Goal: Information Seeking & Learning: Check status

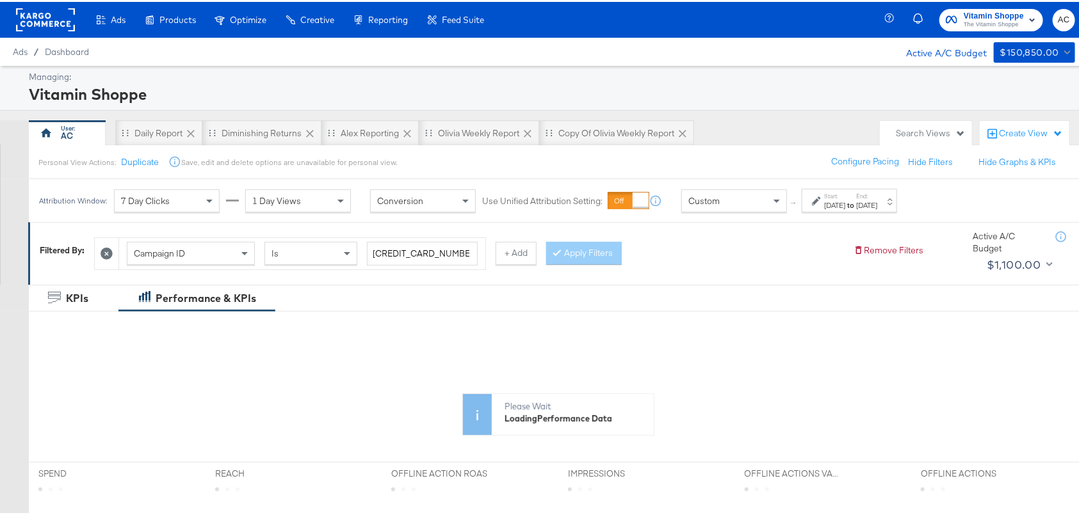
click at [818, 199] on icon at bounding box center [816, 199] width 9 height 9
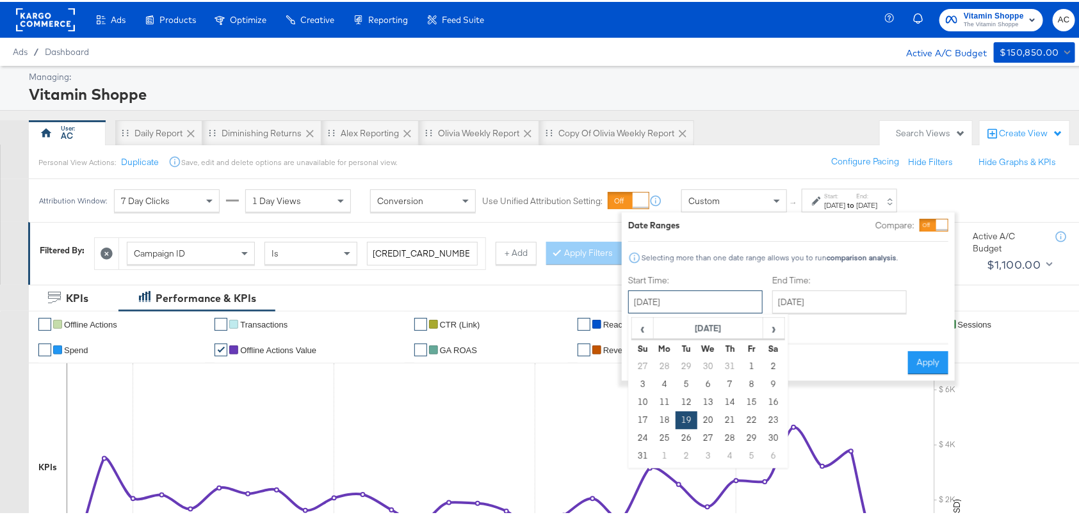
click at [712, 300] on input "[DATE]" at bounding box center [695, 300] width 134 height 23
click at [644, 329] on span "‹" at bounding box center [642, 326] width 20 height 19
click at [666, 399] on td "14" at bounding box center [665, 401] width 22 height 18
type input "[DATE]"
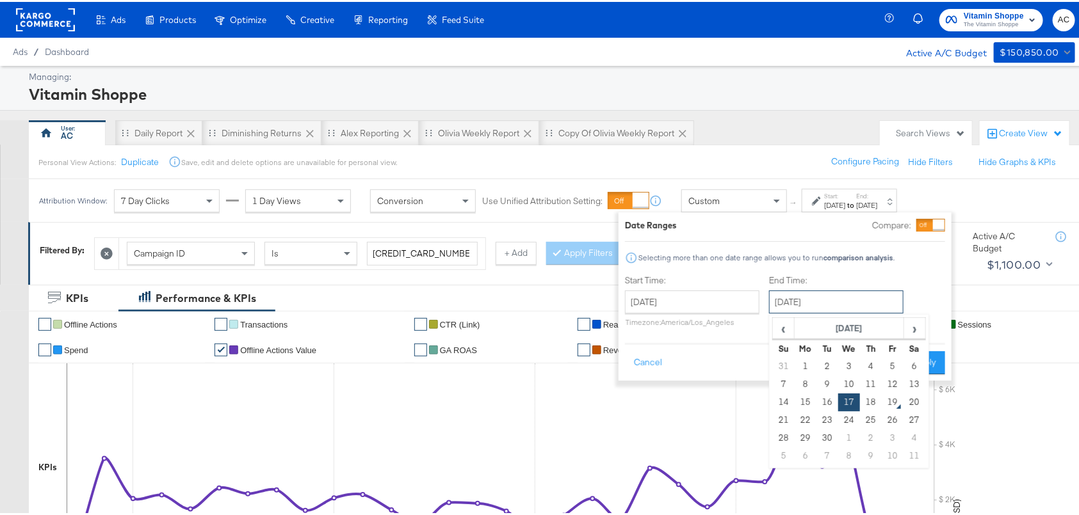
click at [819, 306] on input "[DATE]" at bounding box center [836, 300] width 134 height 23
click at [871, 403] on td "18" at bounding box center [871, 401] width 22 height 18
type input "[DATE]"
click at [871, 403] on icon at bounding box center [491, 458] width 849 height 192
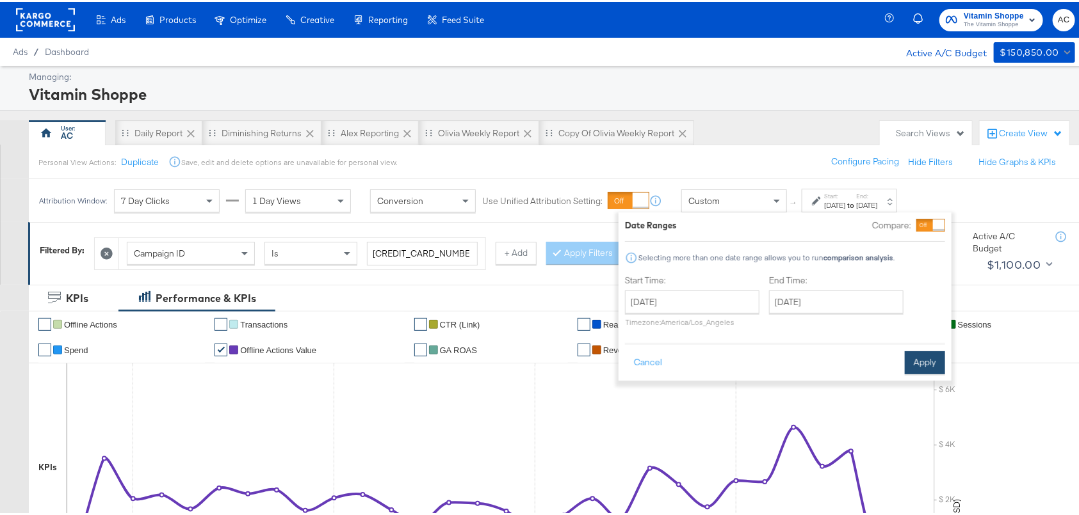
click at [924, 364] on button "Apply" at bounding box center [924, 360] width 40 height 23
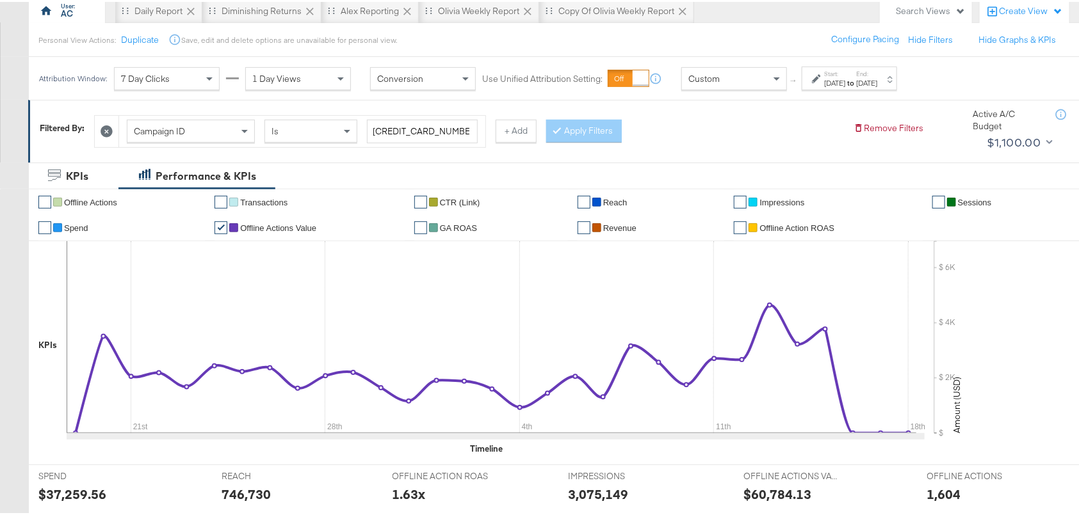
scroll to position [54, 0]
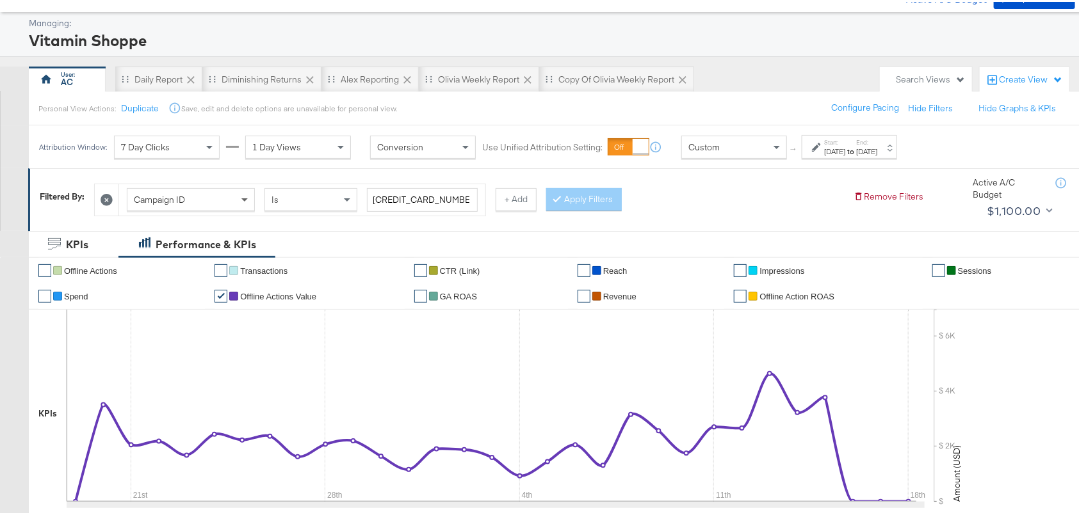
click at [241, 195] on span at bounding box center [246, 198] width 16 height 22
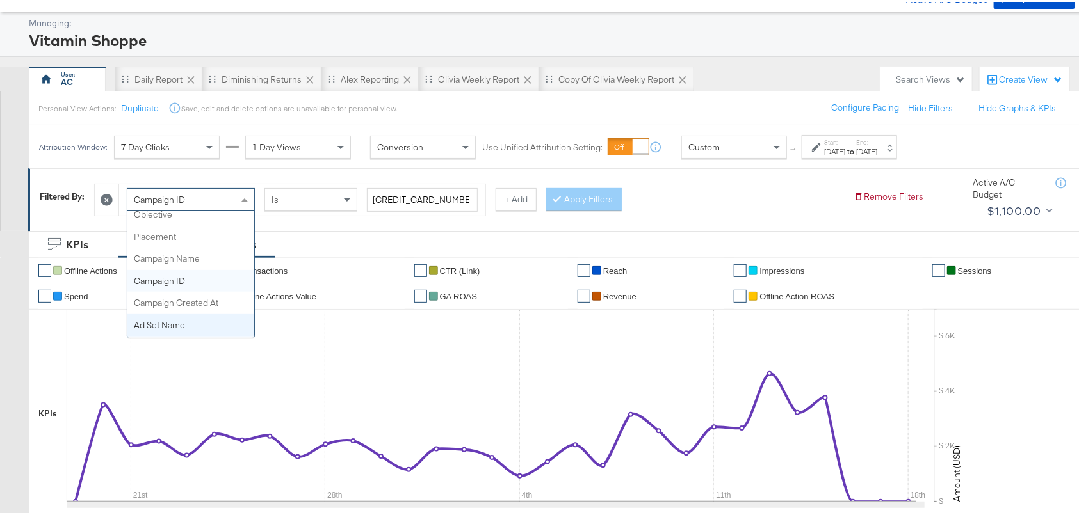
scroll to position [67, 0]
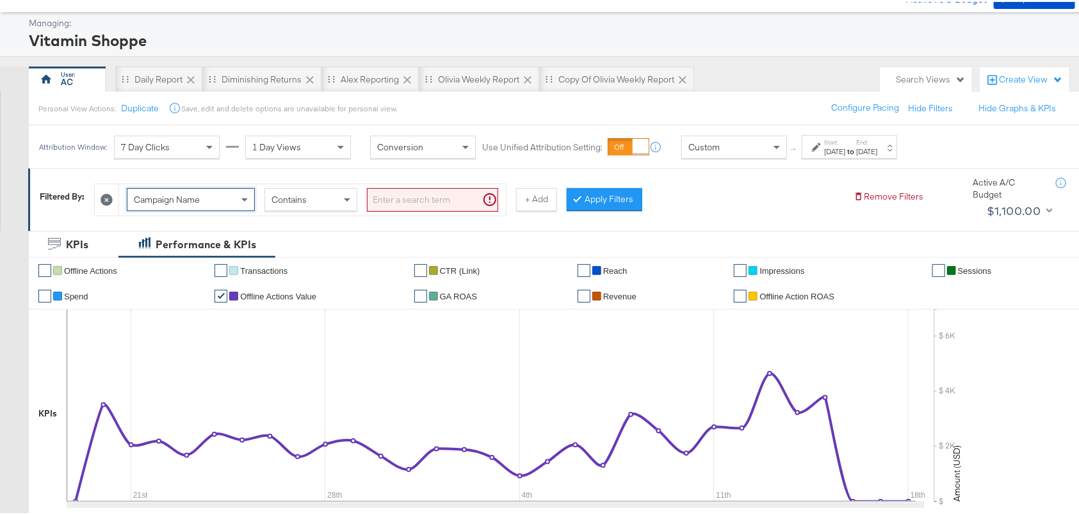
click at [408, 201] on input "search" at bounding box center [432, 198] width 131 height 24
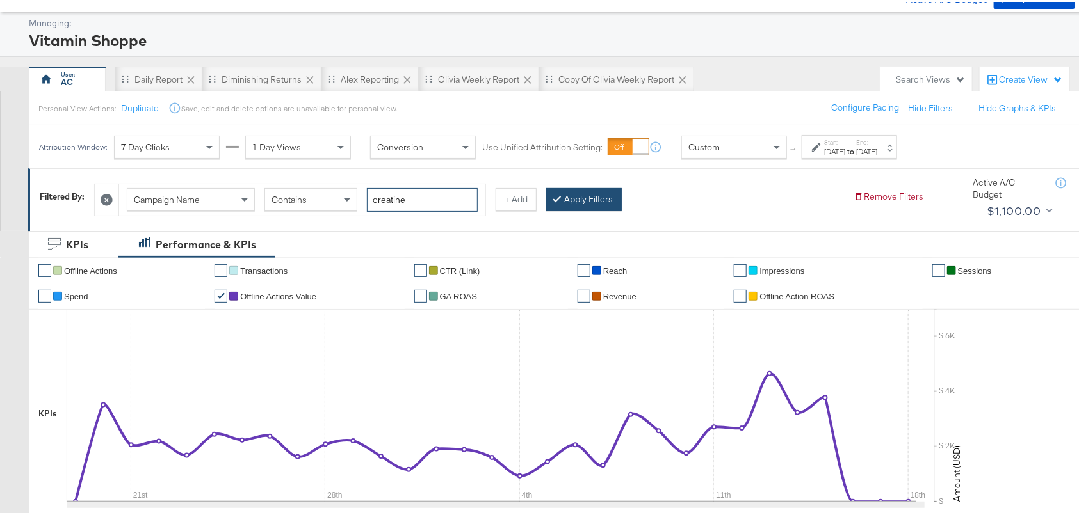
type input "creatine"
click at [575, 194] on button "Apply Filters" at bounding box center [584, 197] width 76 height 23
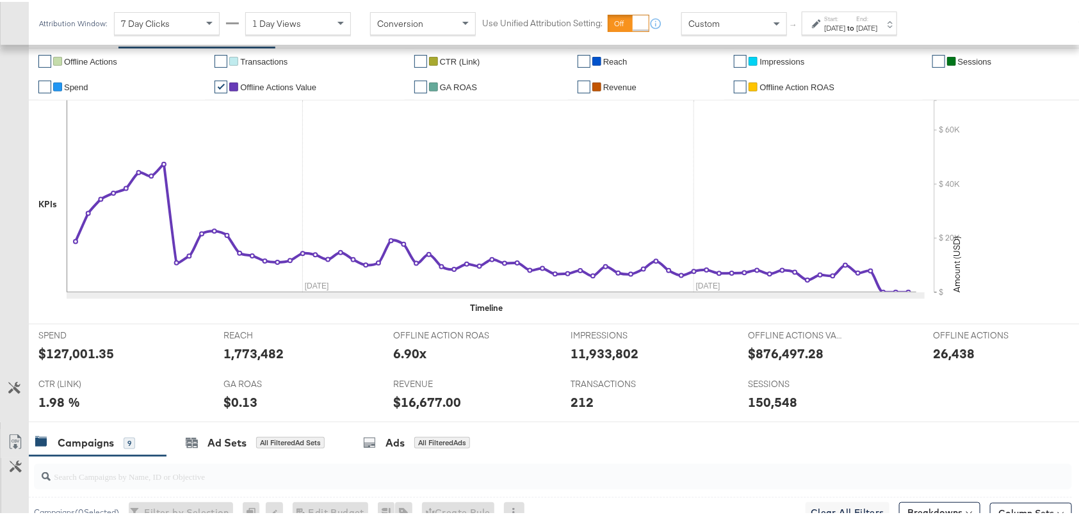
scroll to position [247, 0]
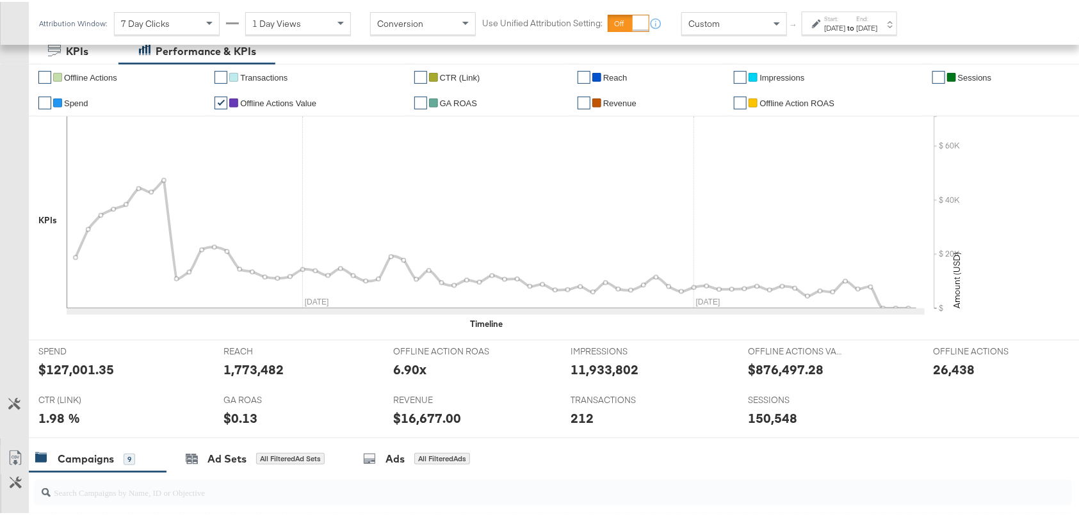
click at [44, 72] on link "✔" at bounding box center [44, 75] width 13 height 13
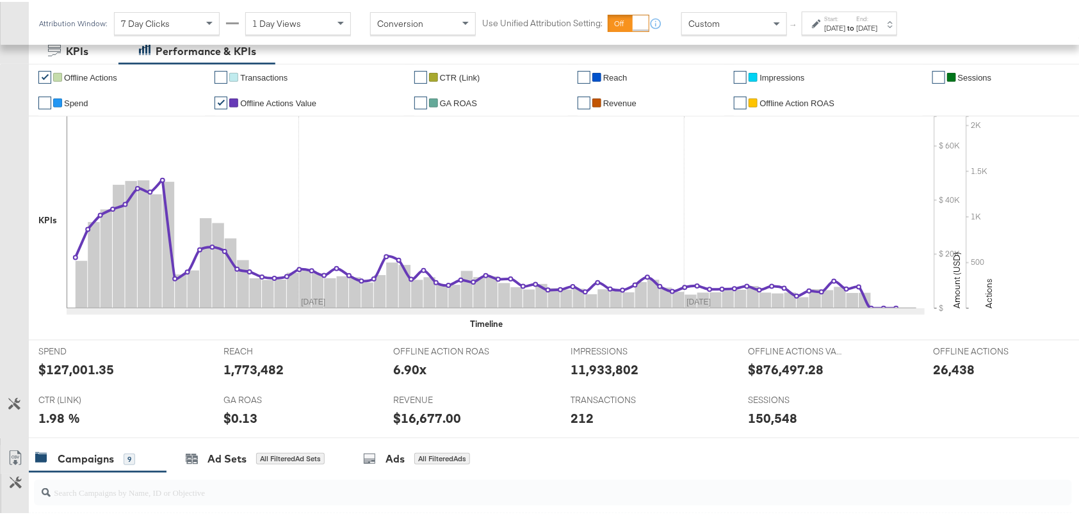
click at [220, 99] on link "✔" at bounding box center [220, 101] width 13 height 13
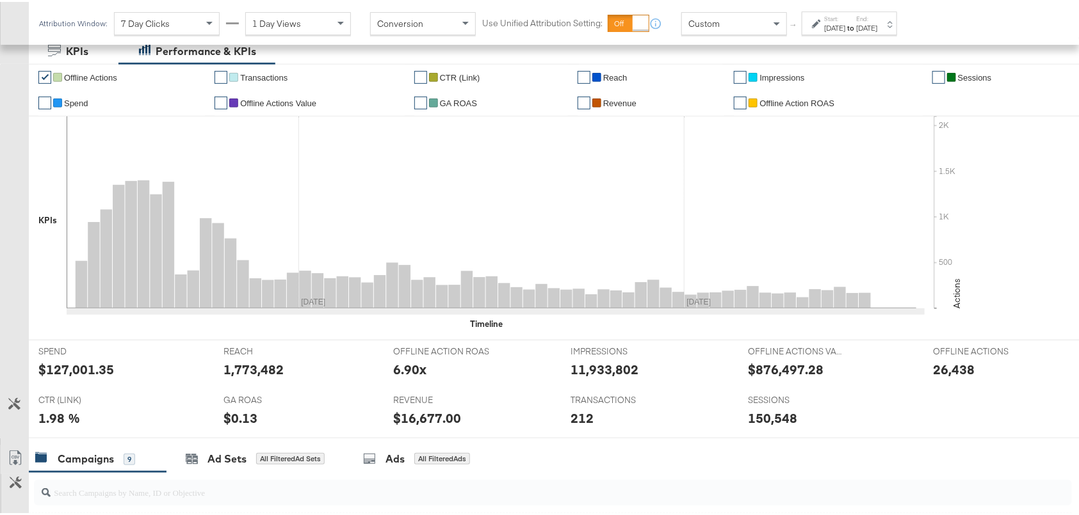
click at [582, 80] on link "✔" at bounding box center [583, 75] width 13 height 13
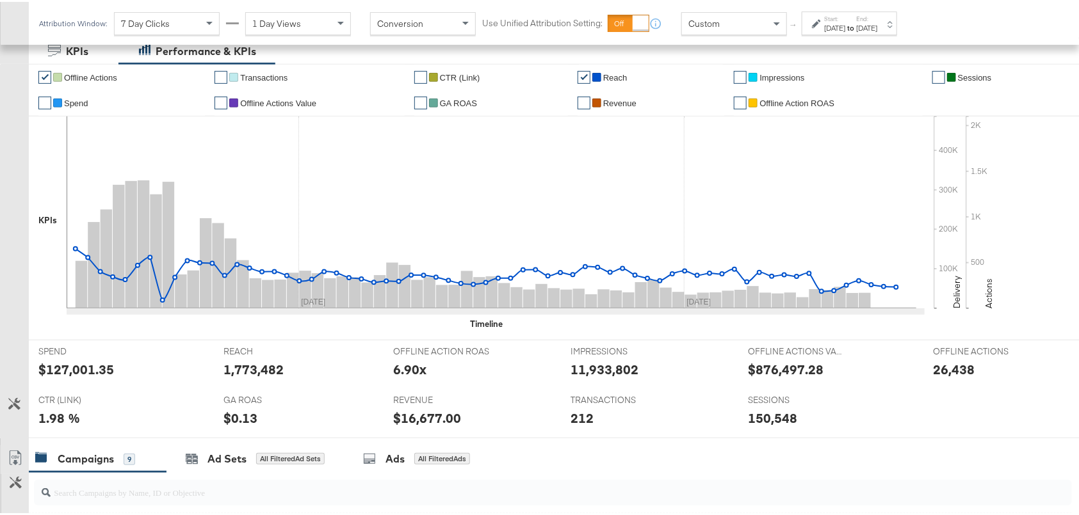
click at [582, 80] on link "✔" at bounding box center [583, 75] width 13 height 13
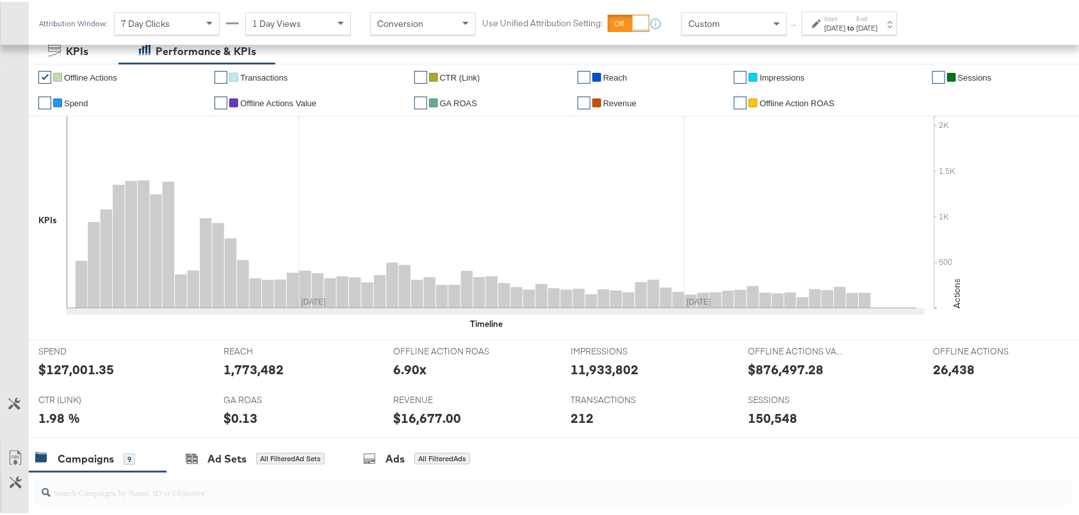
click at [932, 74] on link "✔" at bounding box center [938, 75] width 13 height 13
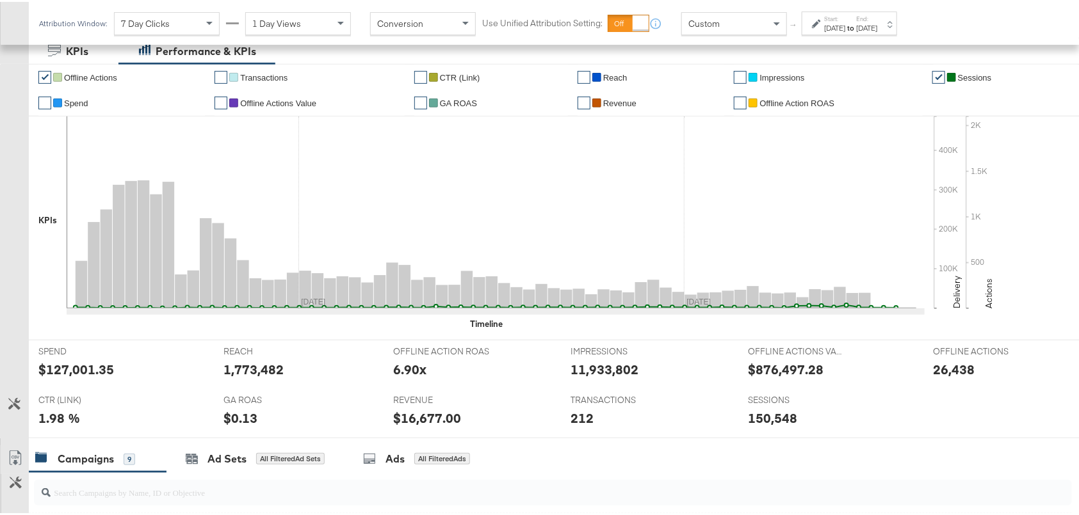
click at [932, 74] on link "✔" at bounding box center [938, 75] width 13 height 13
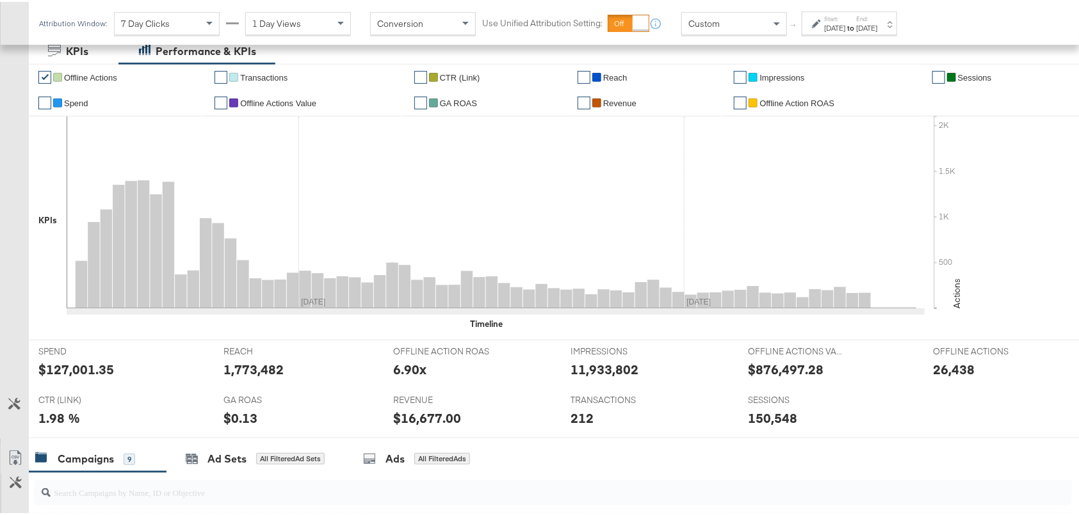
click at [796, 77] on span "Impressions" at bounding box center [781, 76] width 45 height 10
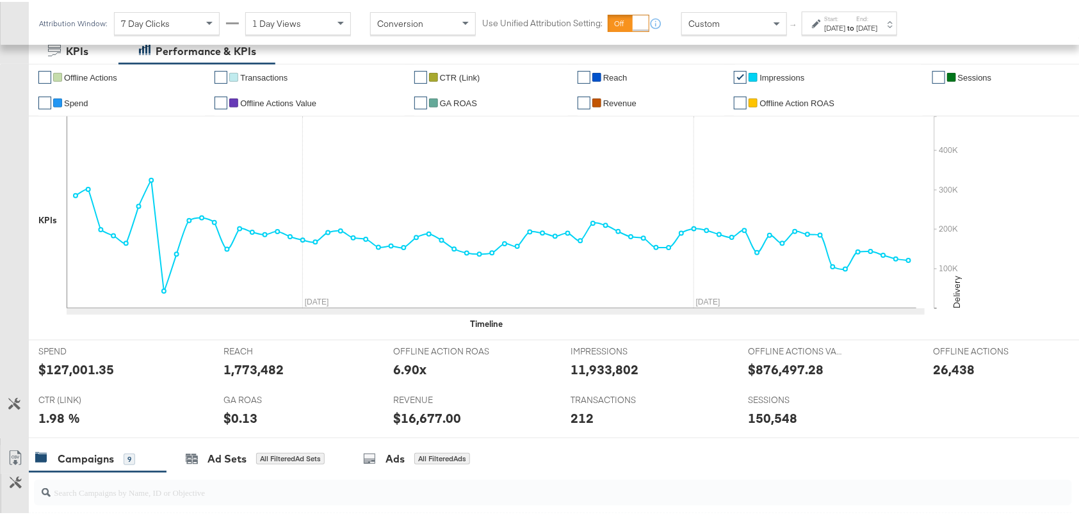
click at [796, 77] on span "Impressions" at bounding box center [781, 76] width 45 height 10
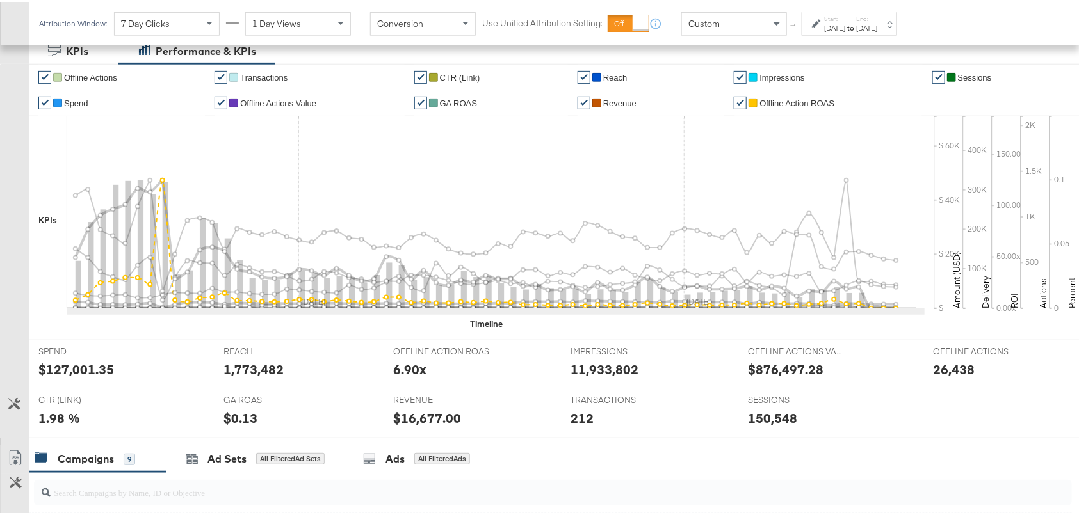
click at [737, 101] on link "✔" at bounding box center [740, 101] width 13 height 13
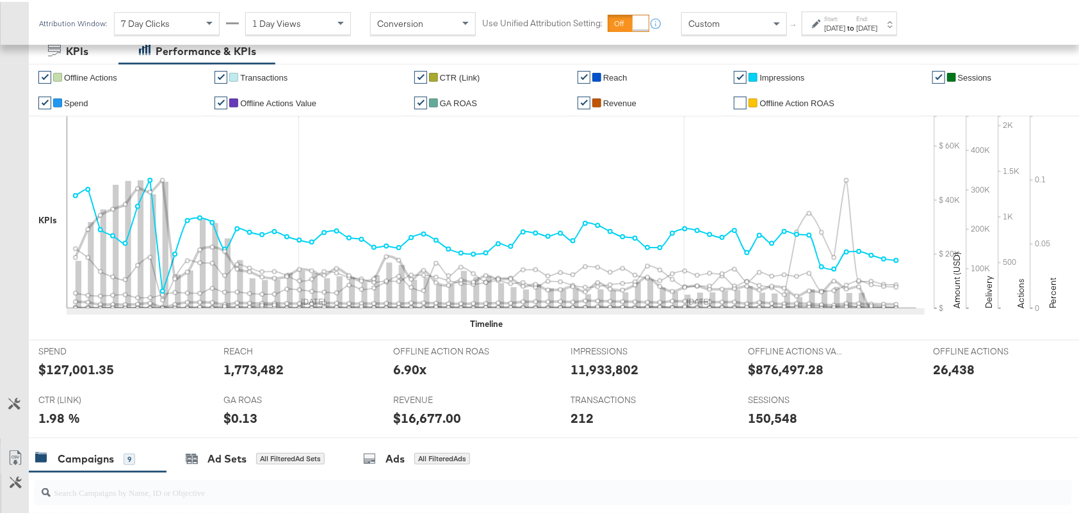
click at [735, 77] on link "✔" at bounding box center [740, 75] width 13 height 13
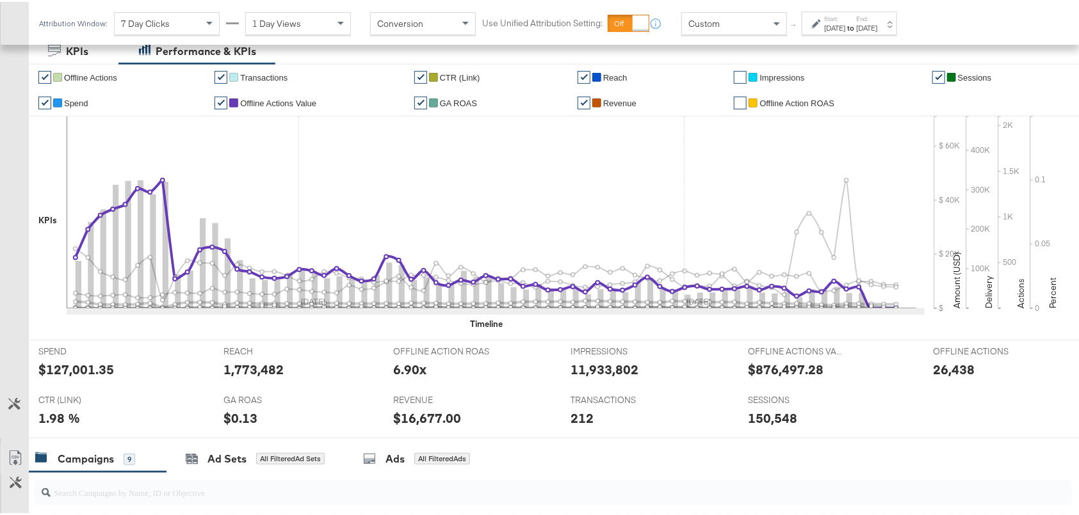
drag, startPoint x: 221, startPoint y: 98, endPoint x: 217, endPoint y: 74, distance: 24.7
click at [221, 93] on li "✔ Offline Actions Value" at bounding box center [308, 101] width 189 height 26
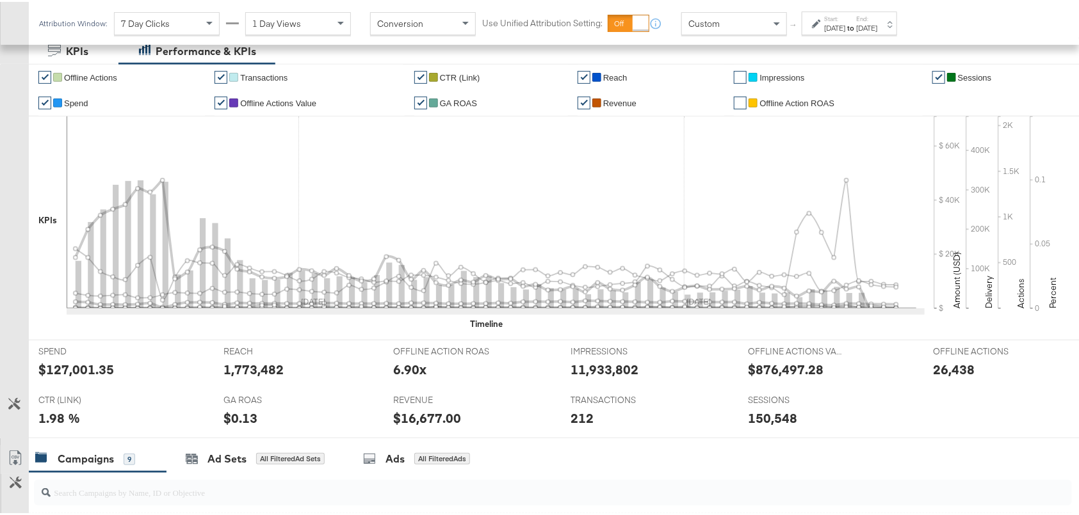
click at [218, 74] on link "✔" at bounding box center [220, 75] width 13 height 13
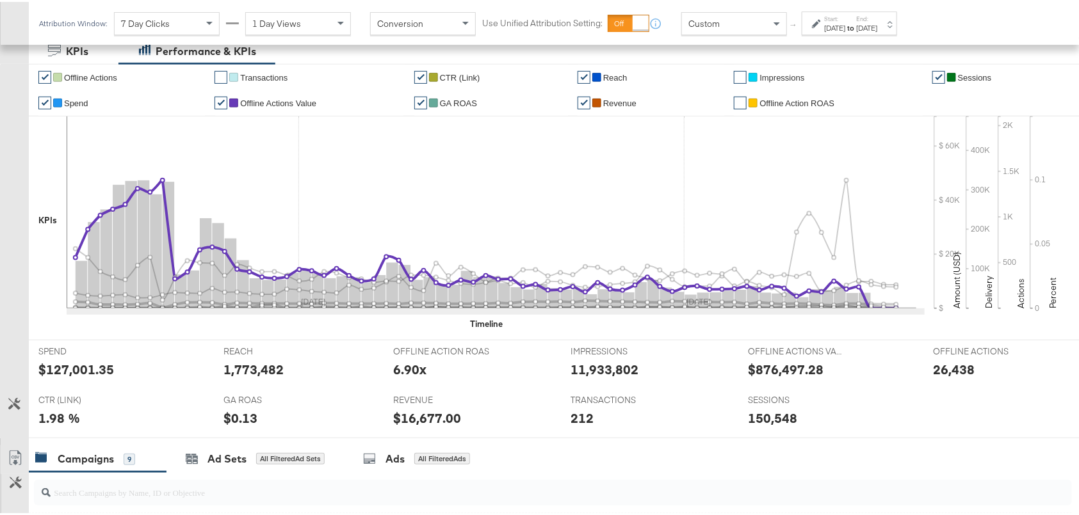
click at [216, 100] on link "✔" at bounding box center [220, 101] width 13 height 13
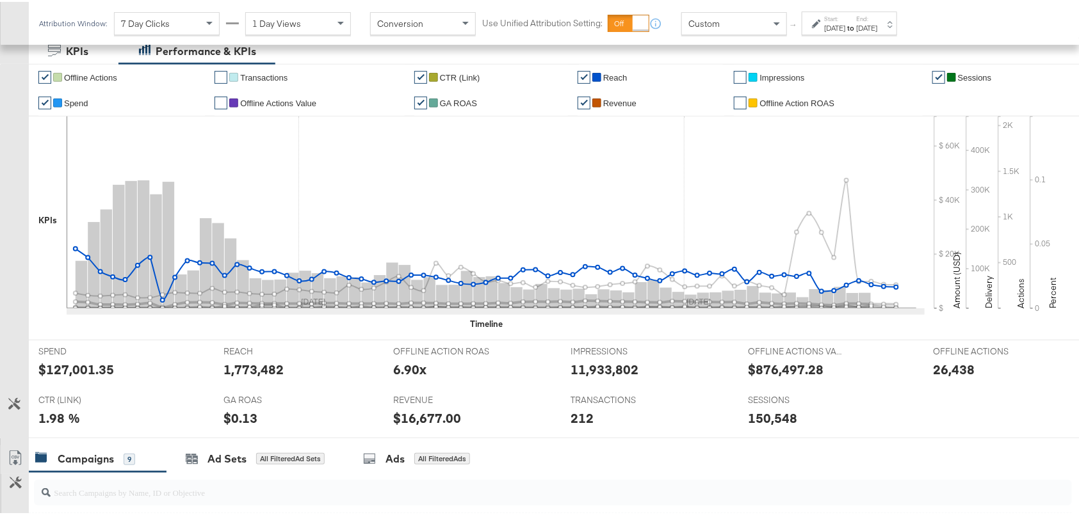
click at [579, 74] on link "✔" at bounding box center [583, 75] width 13 height 13
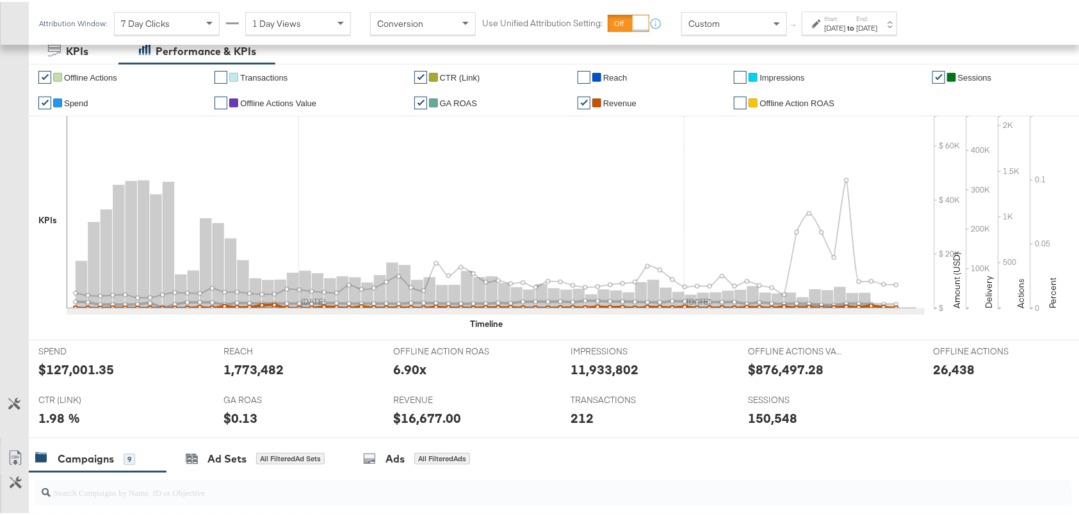
click at [577, 104] on link "✔" at bounding box center [583, 101] width 13 height 13
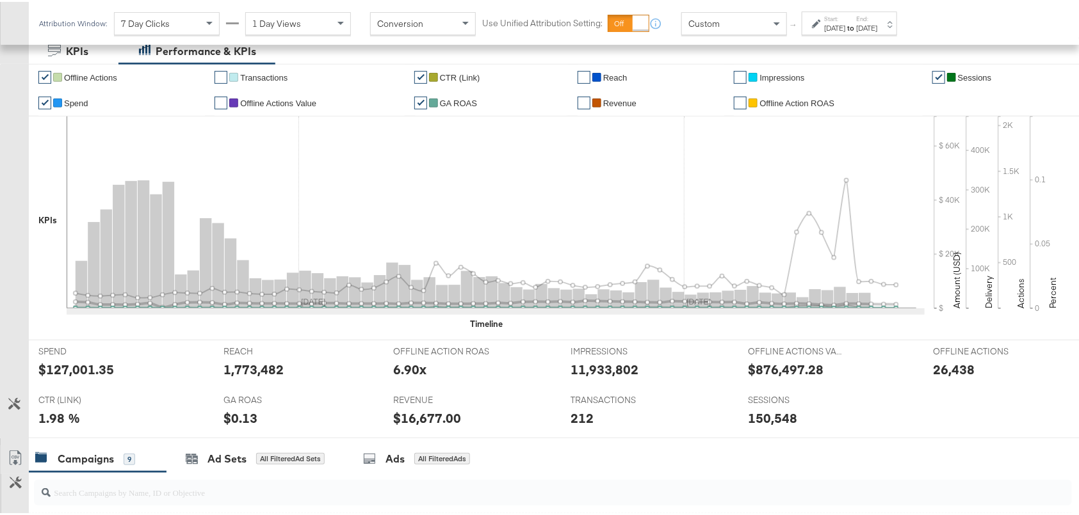
click at [419, 101] on link "✔" at bounding box center [420, 101] width 13 height 13
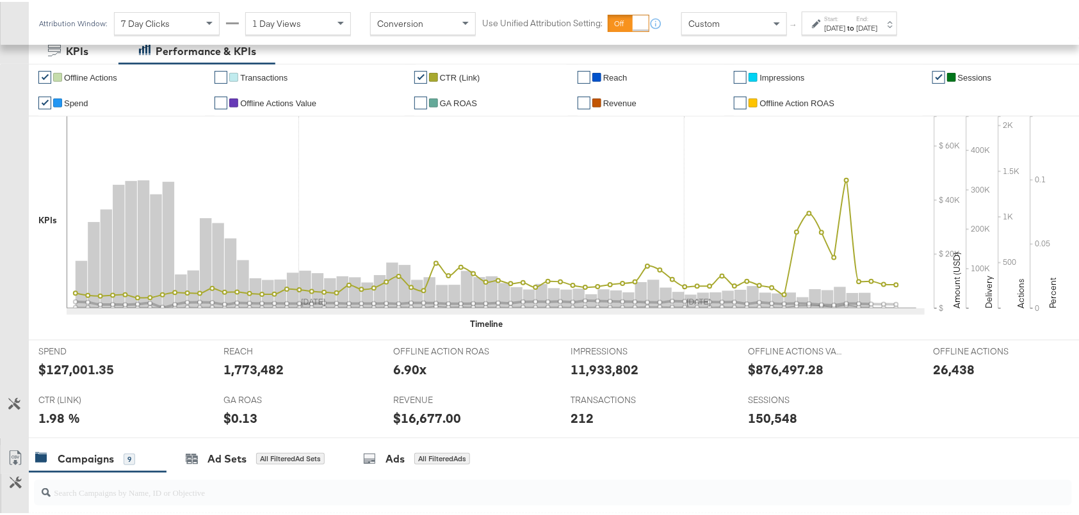
click at [417, 74] on link "✔" at bounding box center [420, 75] width 13 height 13
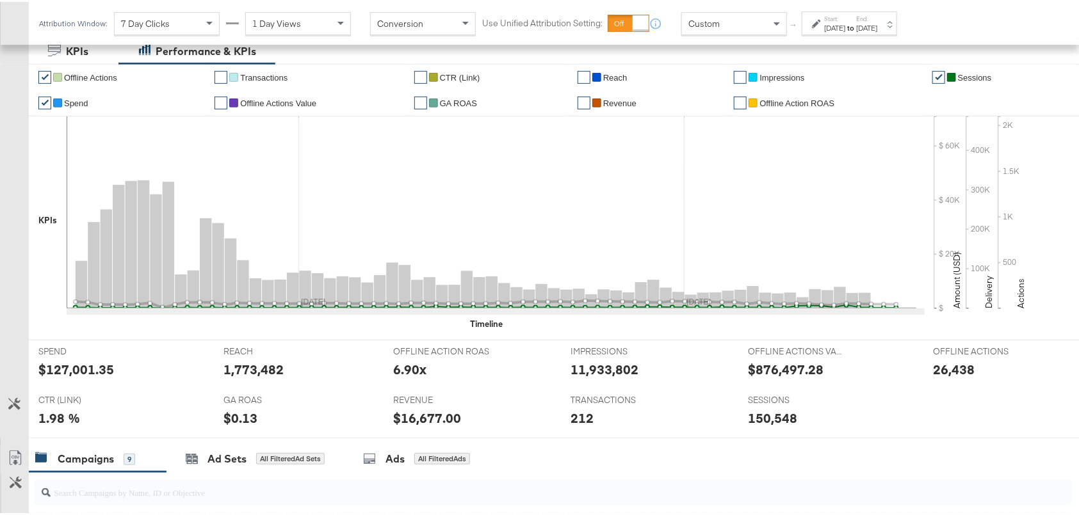
click at [932, 77] on link "✔" at bounding box center [938, 75] width 13 height 13
